Goal: Task Accomplishment & Management: Manage account settings

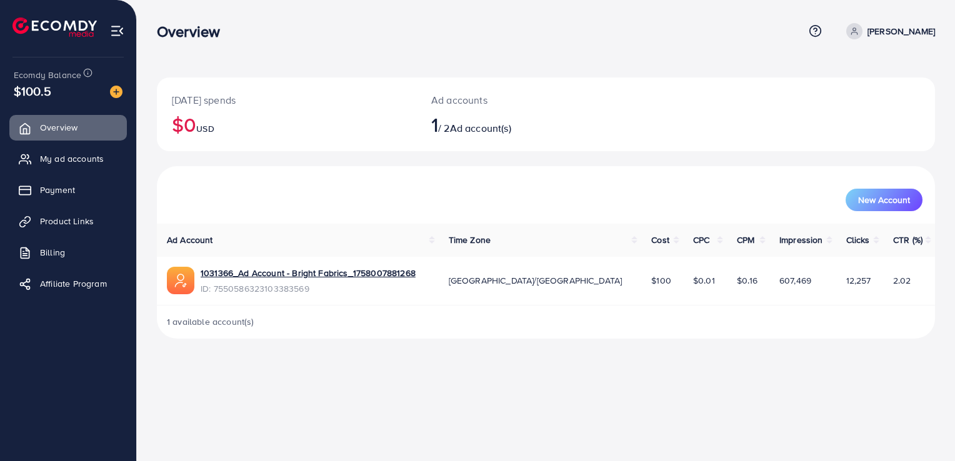
click at [920, 31] on p "[PERSON_NAME]" at bounding box center [902, 31] width 68 height 15
click at [855, 74] on span "Profile" at bounding box center [857, 74] width 29 height 15
select select "********"
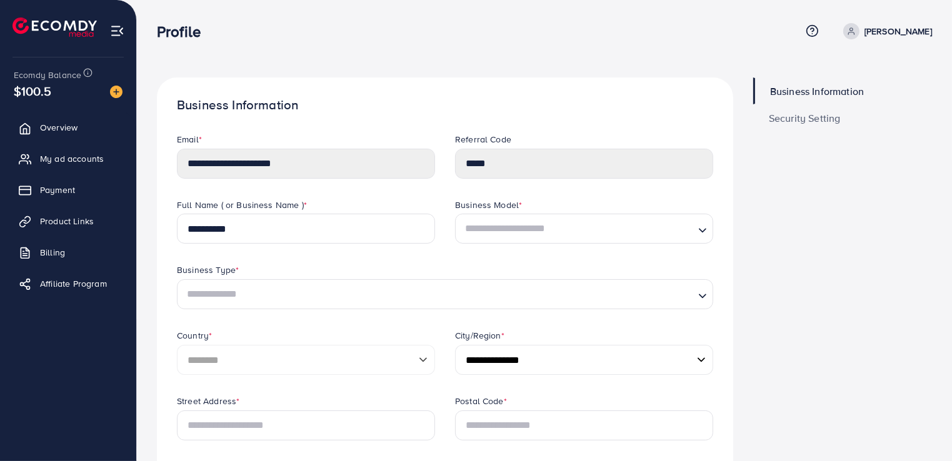
click at [816, 113] on span "Security Setting" at bounding box center [805, 118] width 72 height 10
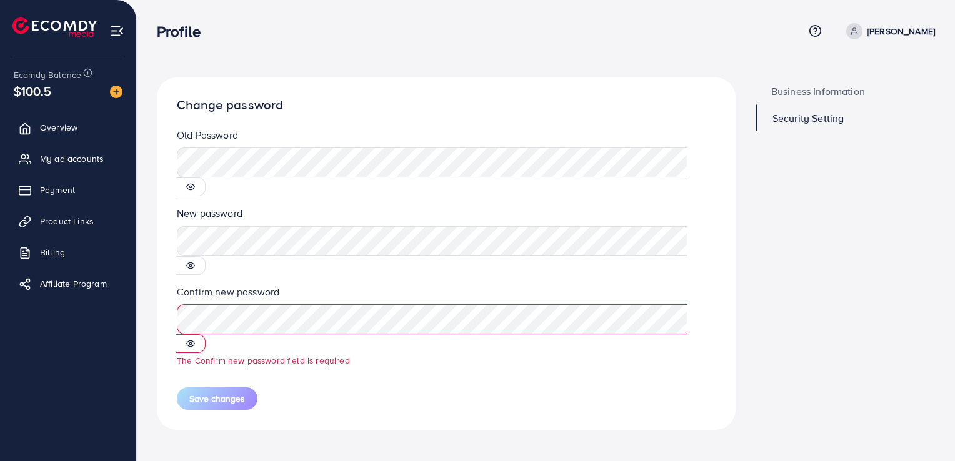
click at [195, 261] on icon at bounding box center [190, 265] width 9 height 9
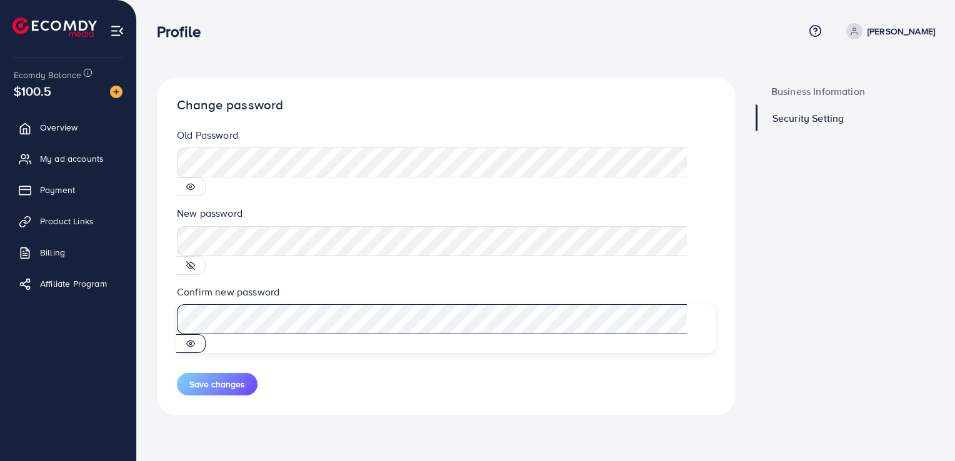
click at [695, 304] on div at bounding box center [446, 328] width 539 height 49
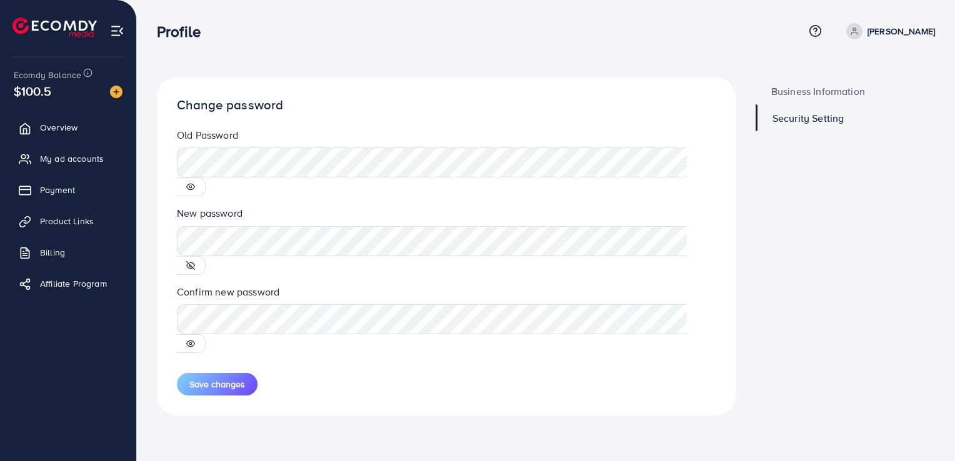
click at [206, 334] on div at bounding box center [190, 343] width 29 height 19
click at [195, 339] on icon at bounding box center [190, 343] width 9 height 9
click at [218, 378] on span "Save changes" at bounding box center [217, 384] width 56 height 13
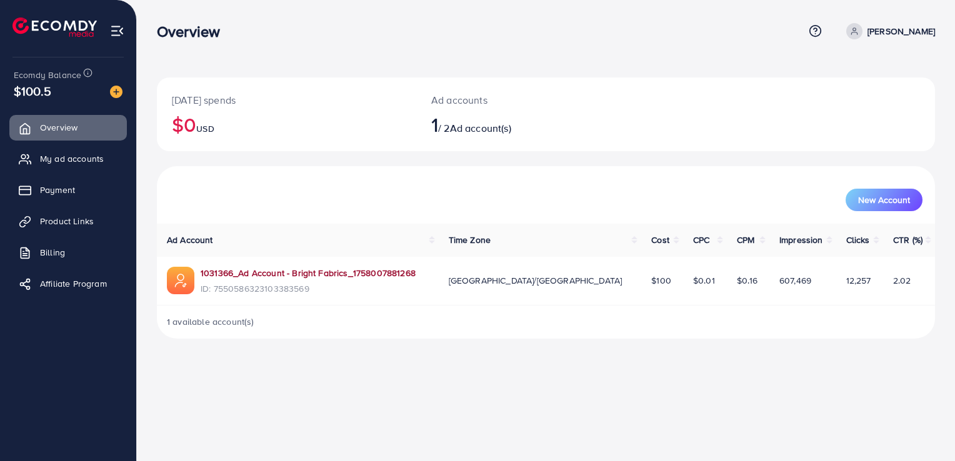
click at [318, 273] on link "1031366_Ad Account - Bright Fabrics_1758007881268" at bounding box center [308, 273] width 215 height 13
click at [306, 269] on link "1031366_Ad Account - Bright Fabrics_1758007881268" at bounding box center [308, 273] width 215 height 13
